Goal: Information Seeking & Learning: Learn about a topic

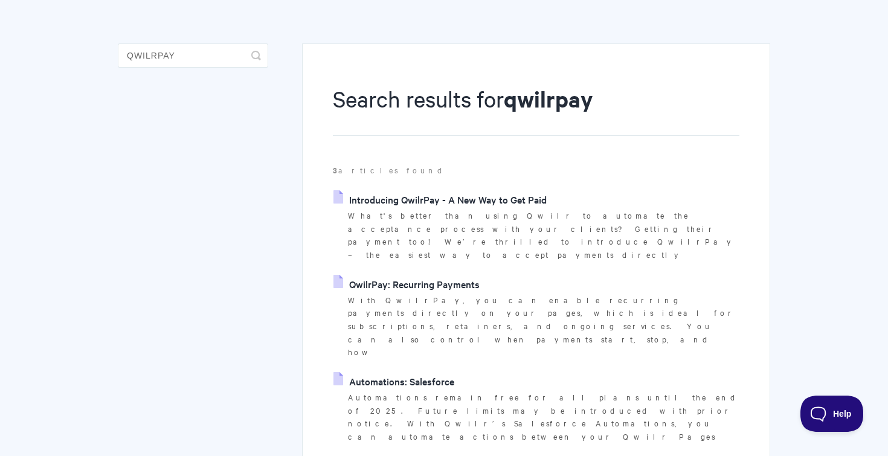
scroll to position [78, 0]
click at [425, 200] on link "Introducing QwilrPay - A New Way to Get Paid" at bounding box center [439, 198] width 213 height 18
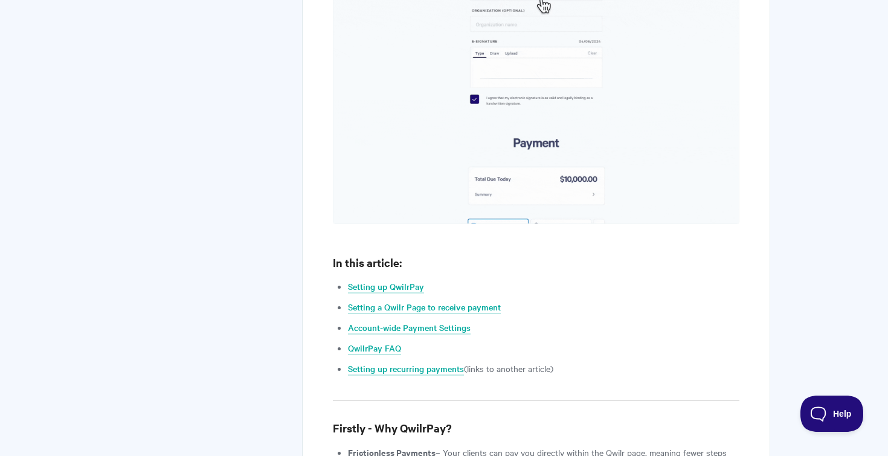
scroll to position [826, 0]
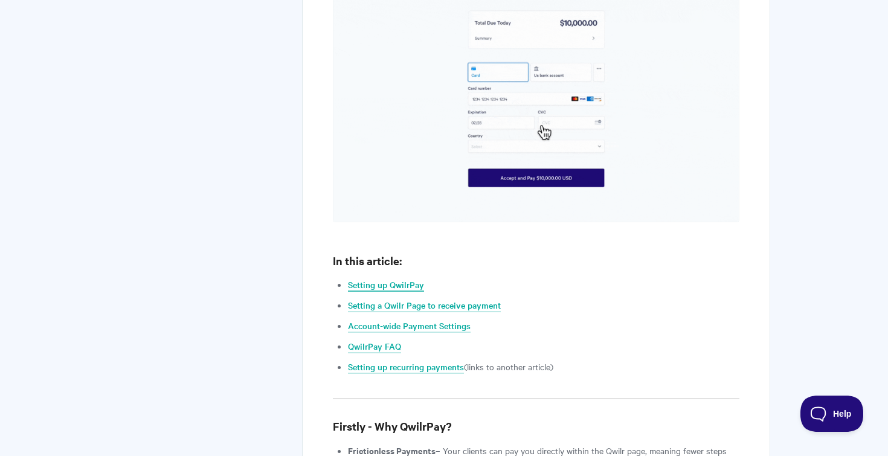
click at [395, 279] on link "Setting up QwilrPay" at bounding box center [386, 285] width 76 height 13
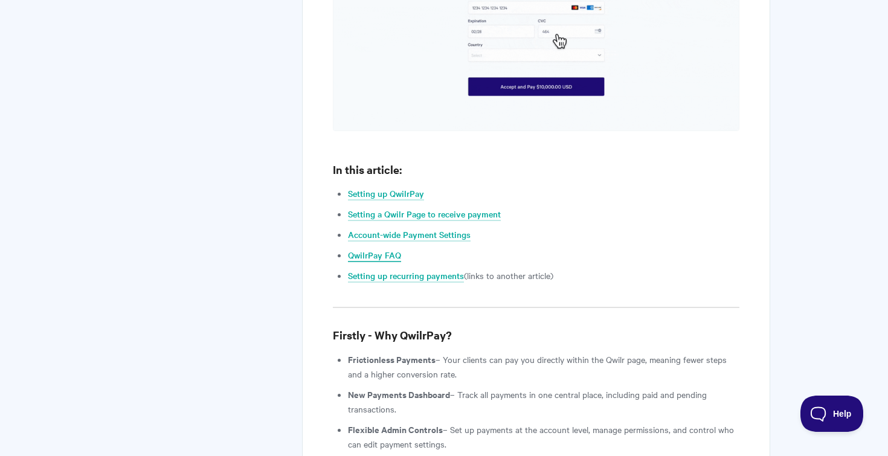
click at [379, 249] on link "QwilrPay FAQ" at bounding box center [374, 255] width 53 height 13
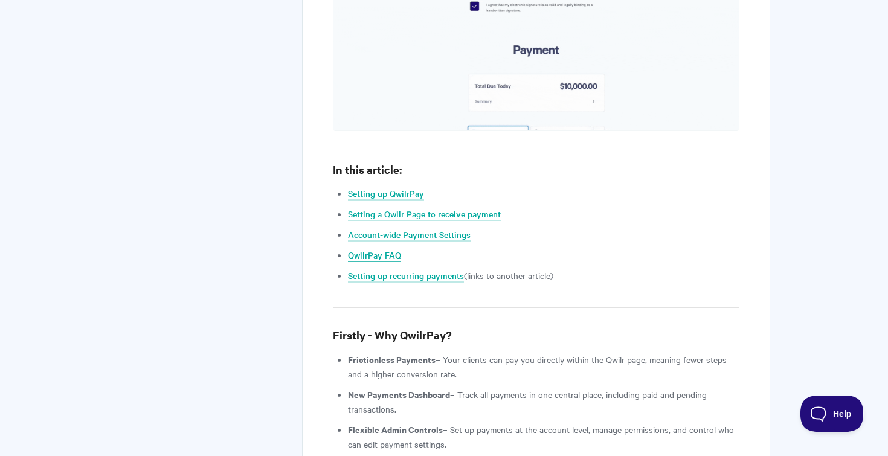
scroll to position [6167, 0]
